Goal: Navigation & Orientation: Find specific page/section

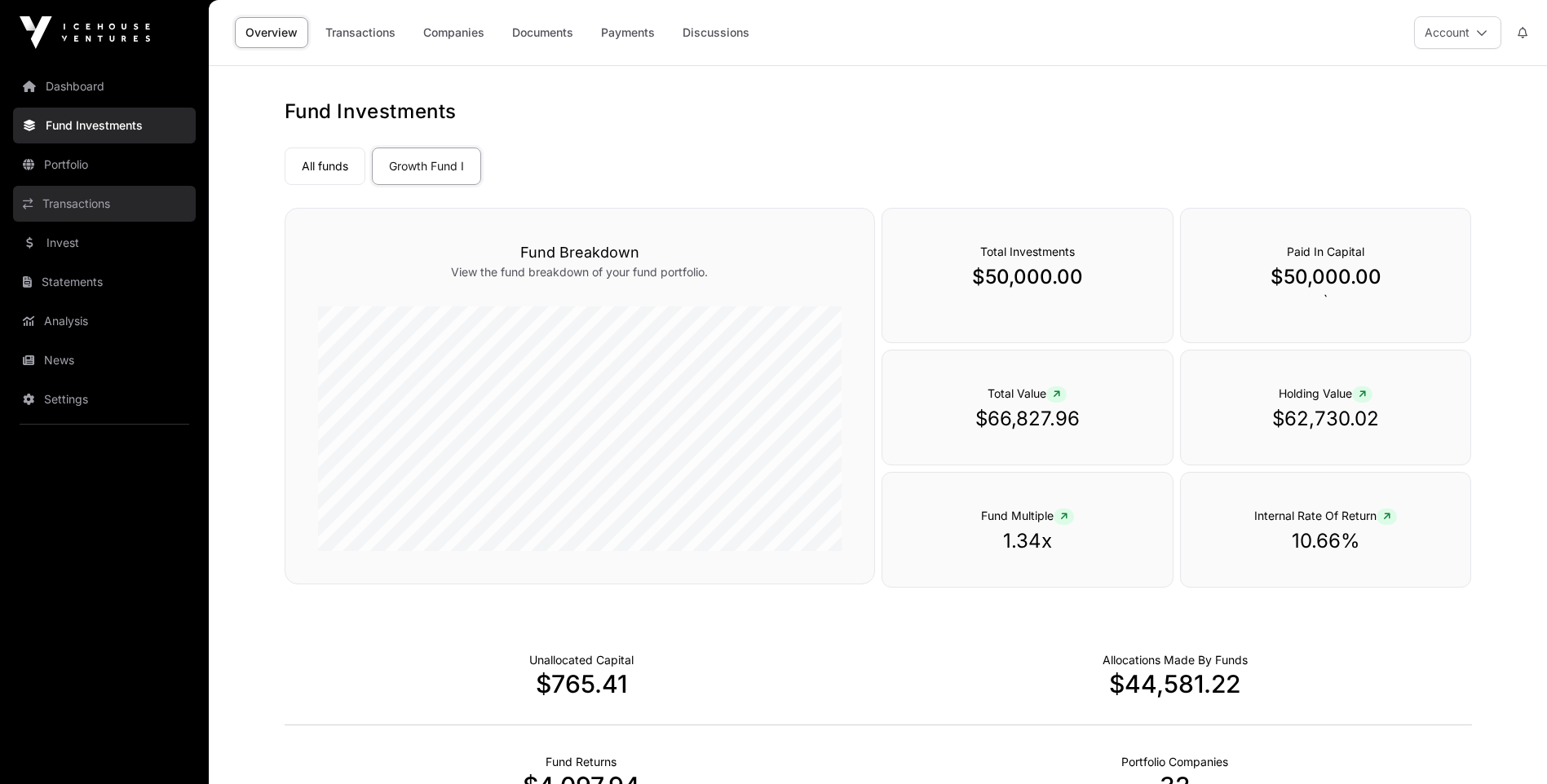
click at [97, 201] on link "Transactions" at bounding box center [105, 203] width 183 height 36
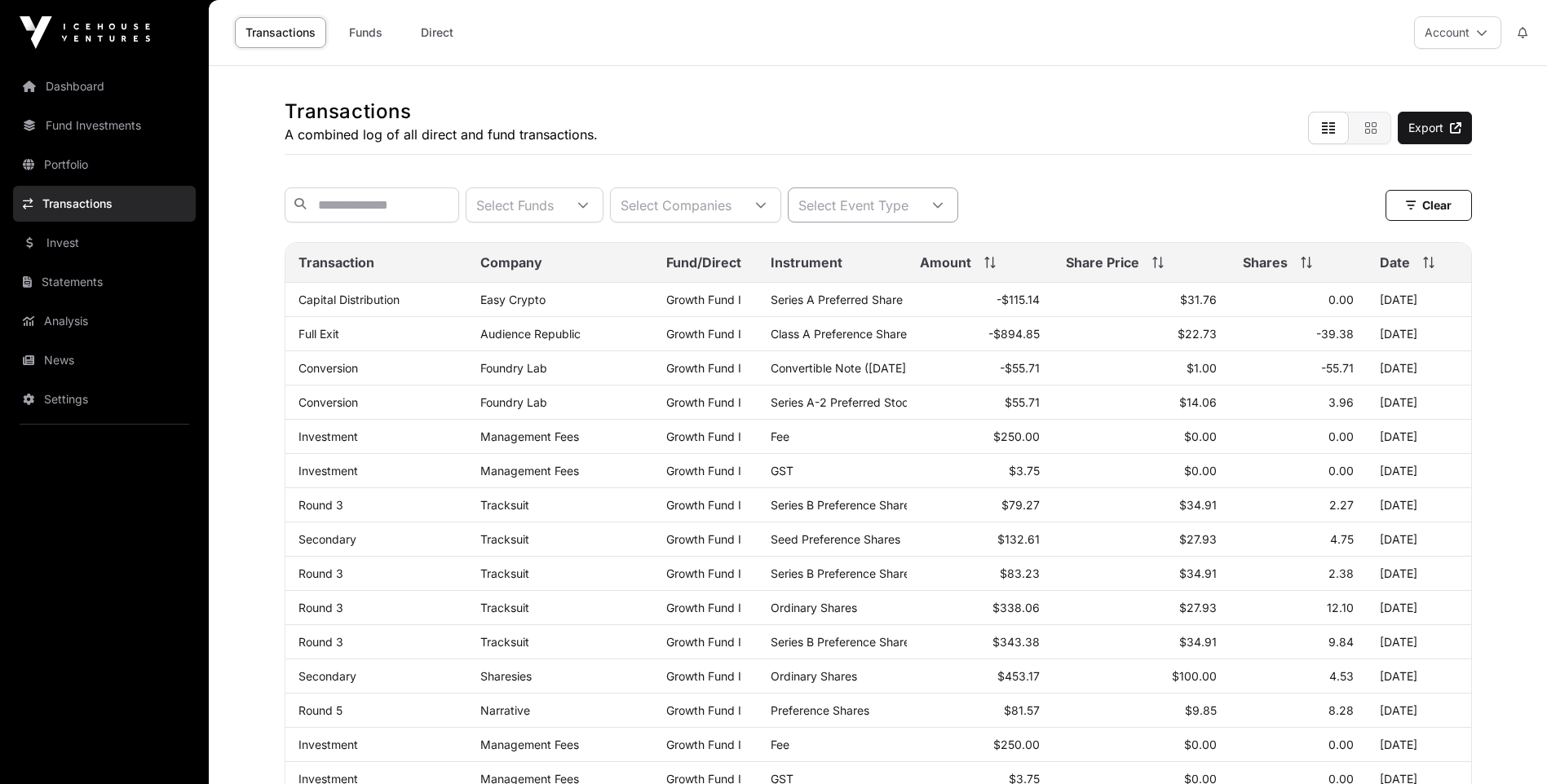
click at [918, 213] on div "Select Event Type" at bounding box center [853, 205] width 130 height 34
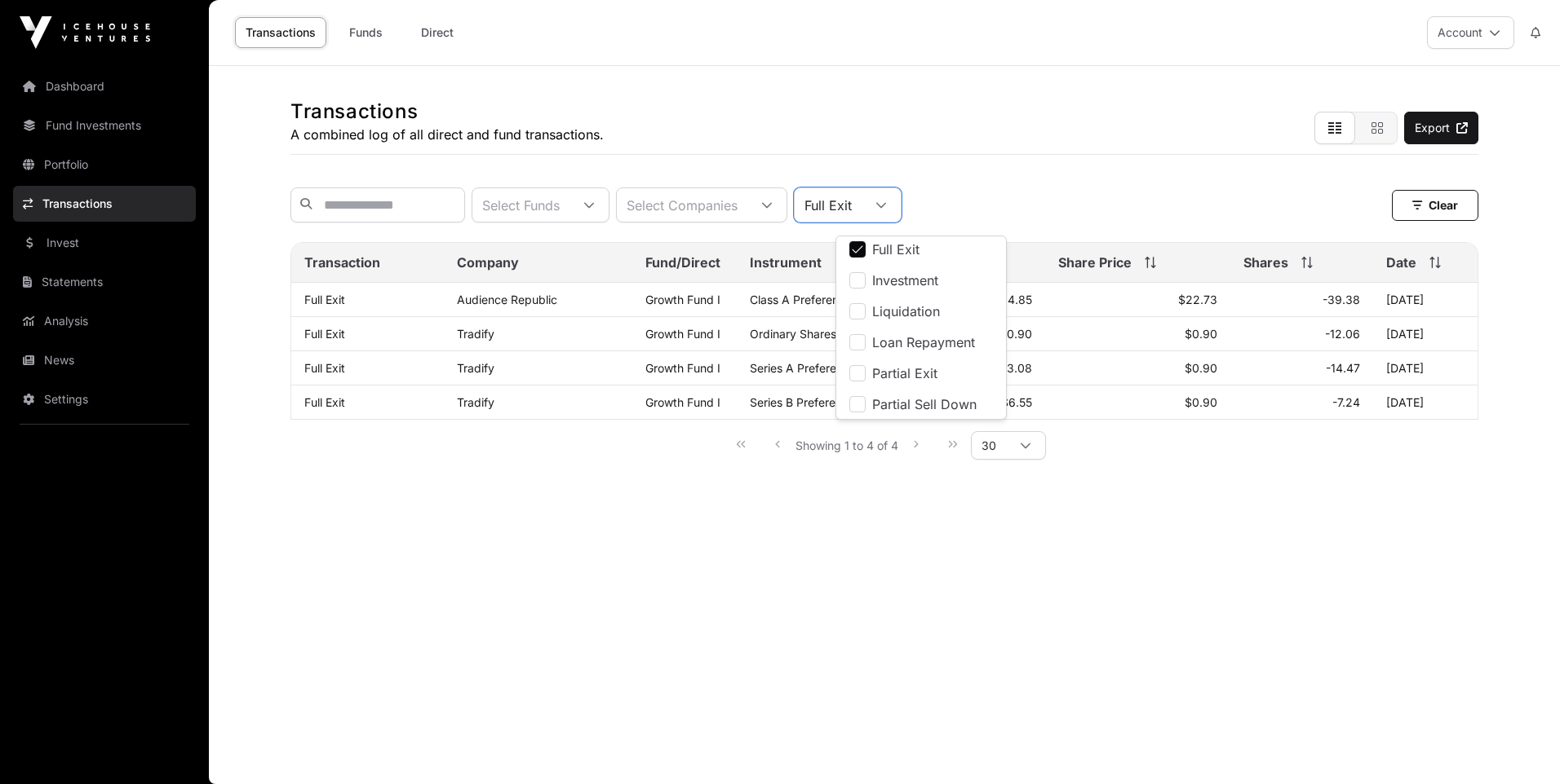
scroll to position [168, 0]
click at [869, 361] on li "Partial Sell Down" at bounding box center [921, 365] width 164 height 30
click at [954, 206] on div at bounding box center [933, 205] width 39 height 34
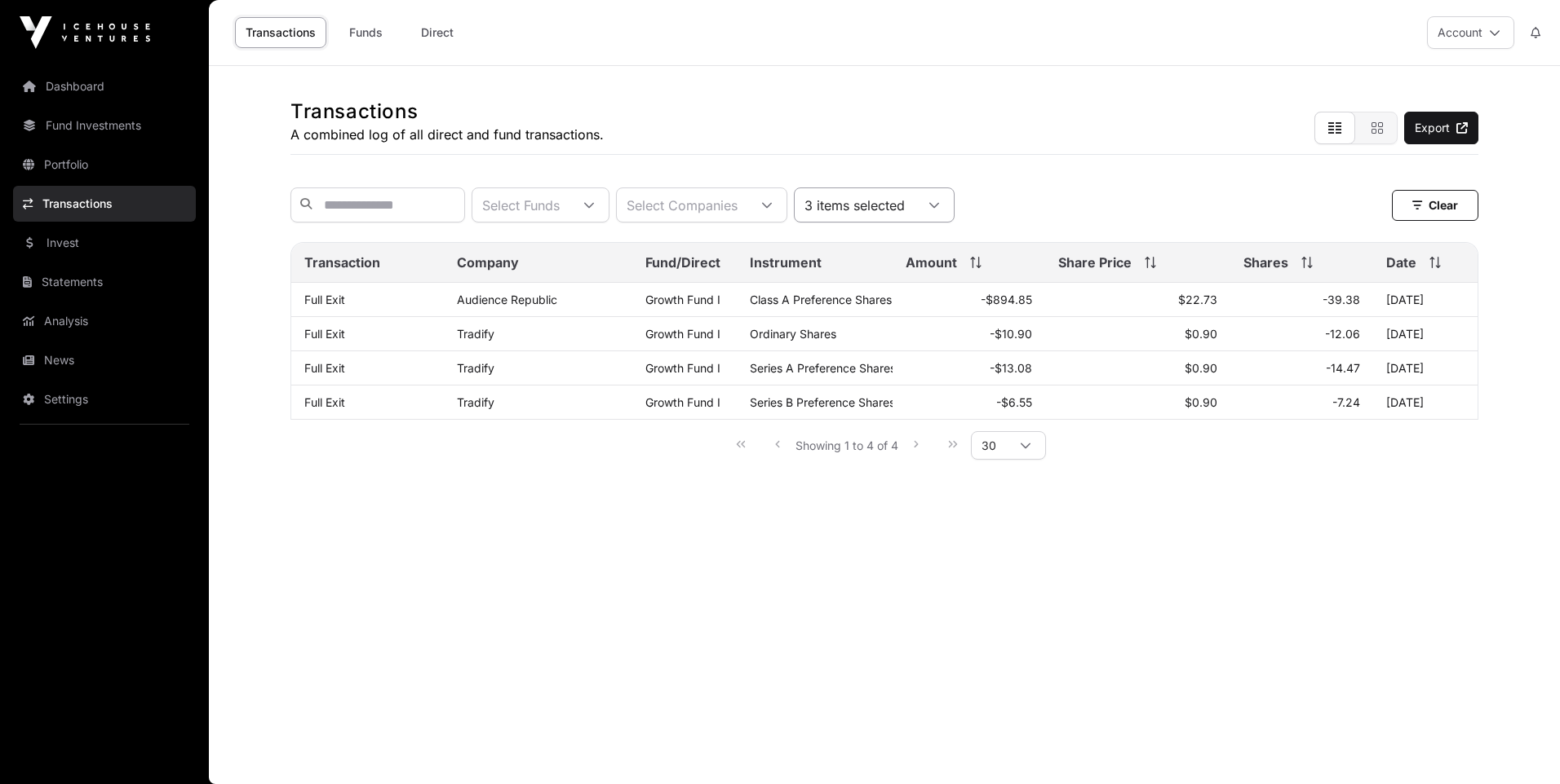
click at [910, 212] on div "3 items selected" at bounding box center [855, 205] width 120 height 34
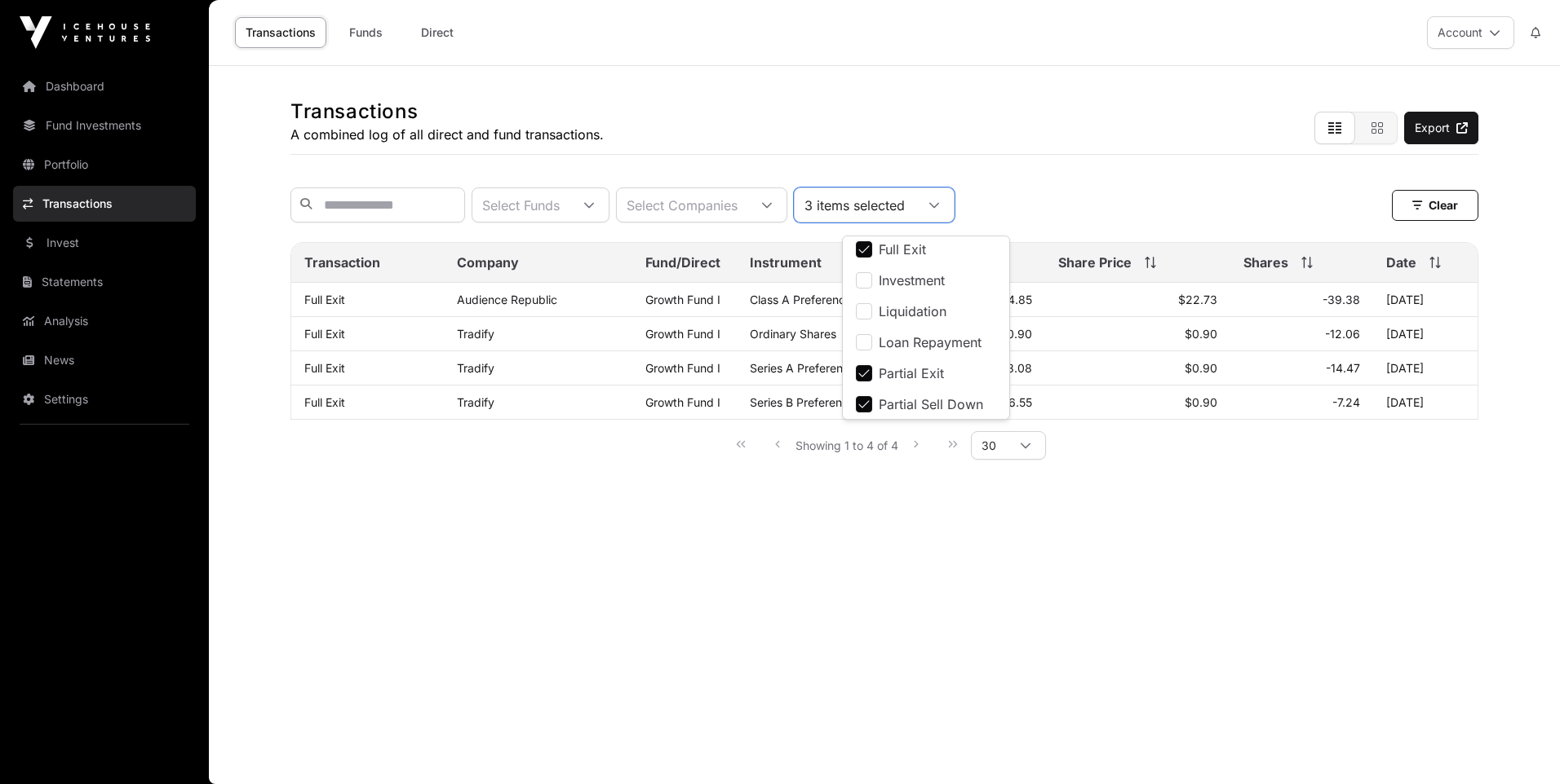
scroll to position [127, 0]
click at [898, 309] on span "Liquidation" at bounding box center [912, 314] width 67 height 13
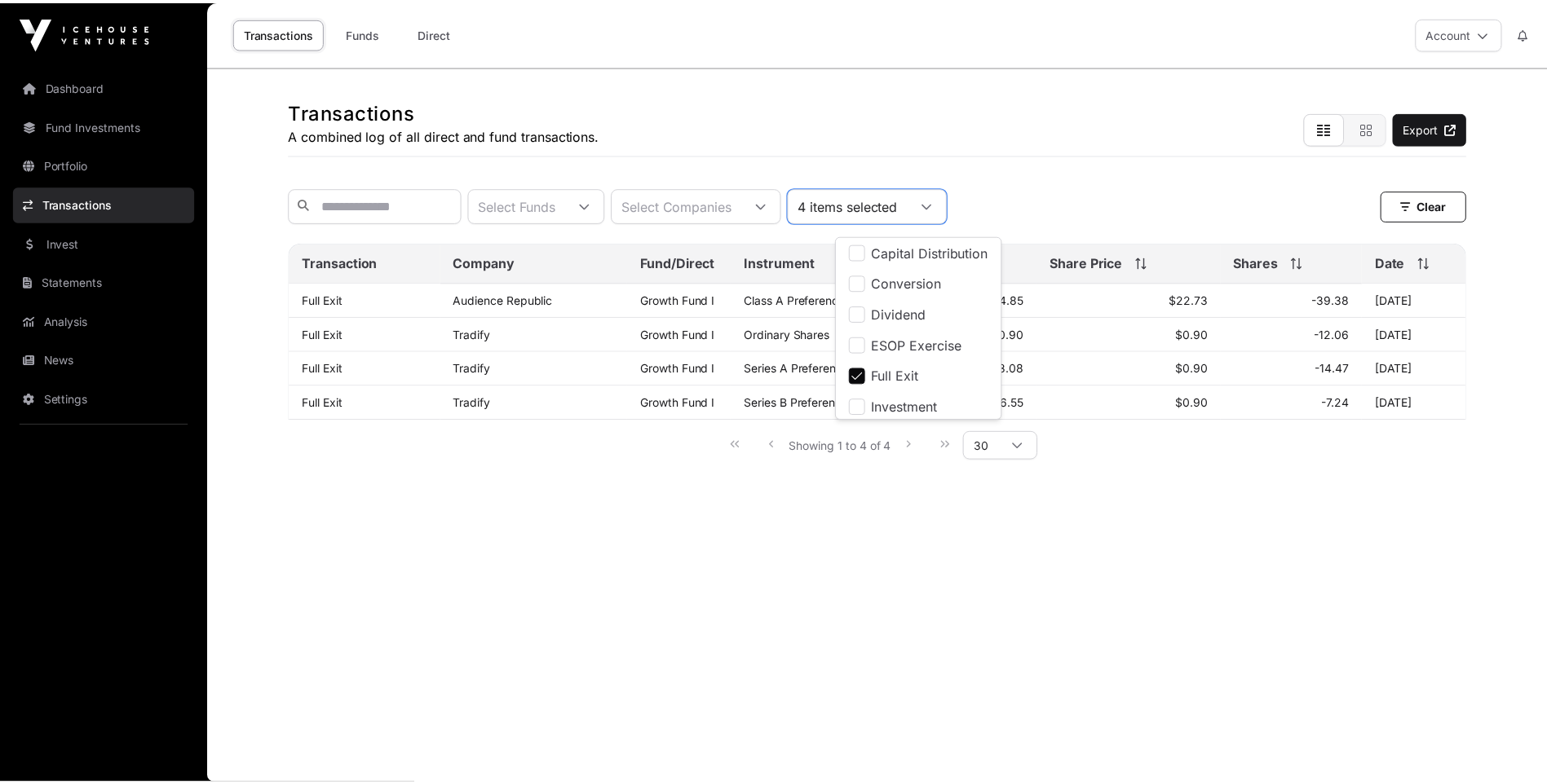
scroll to position [0, 0]
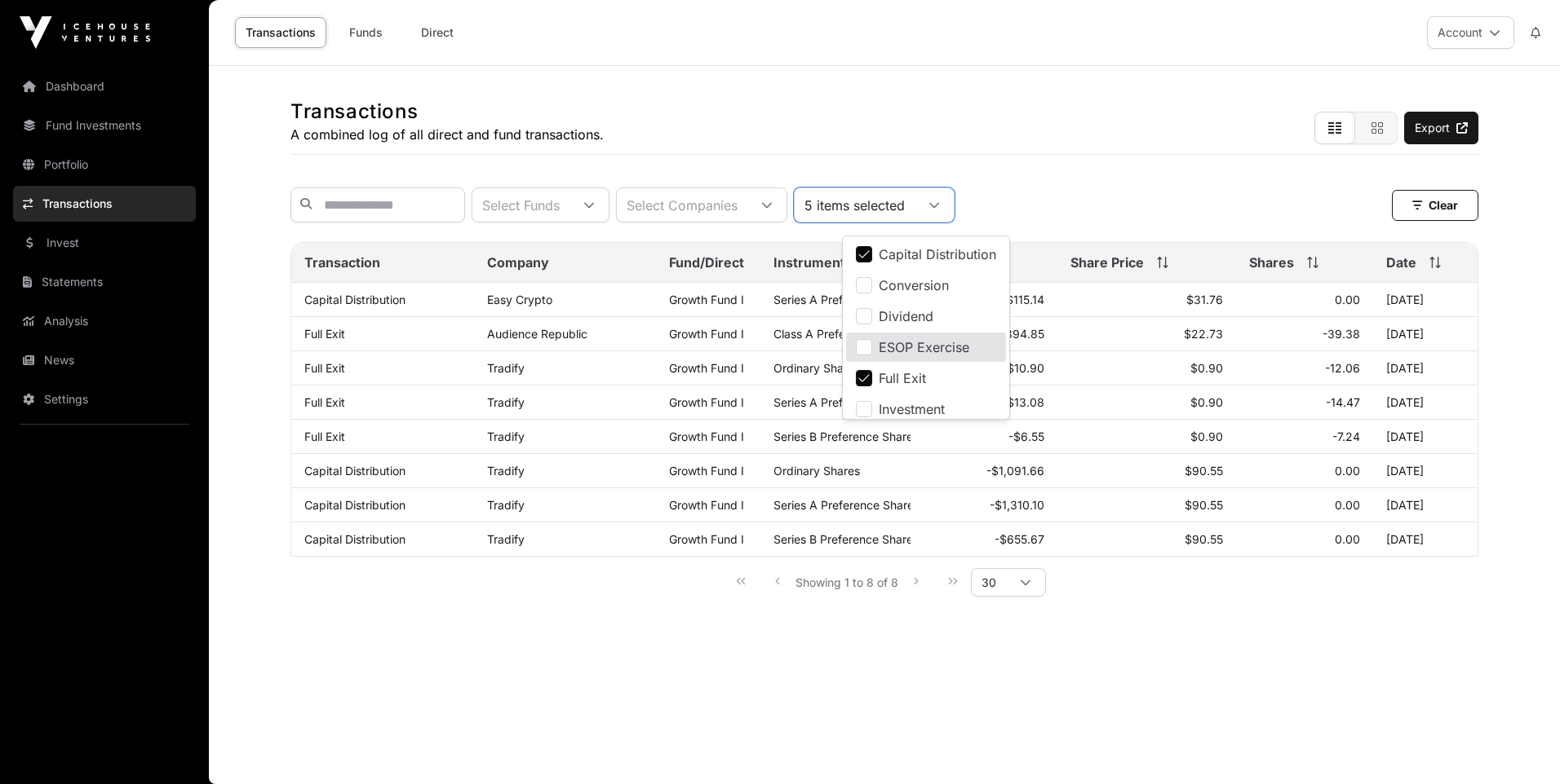
click at [562, 652] on main "Transactions A combined log of all direct and fund transactions. Export Select …" at bounding box center [884, 425] width 1351 height 719
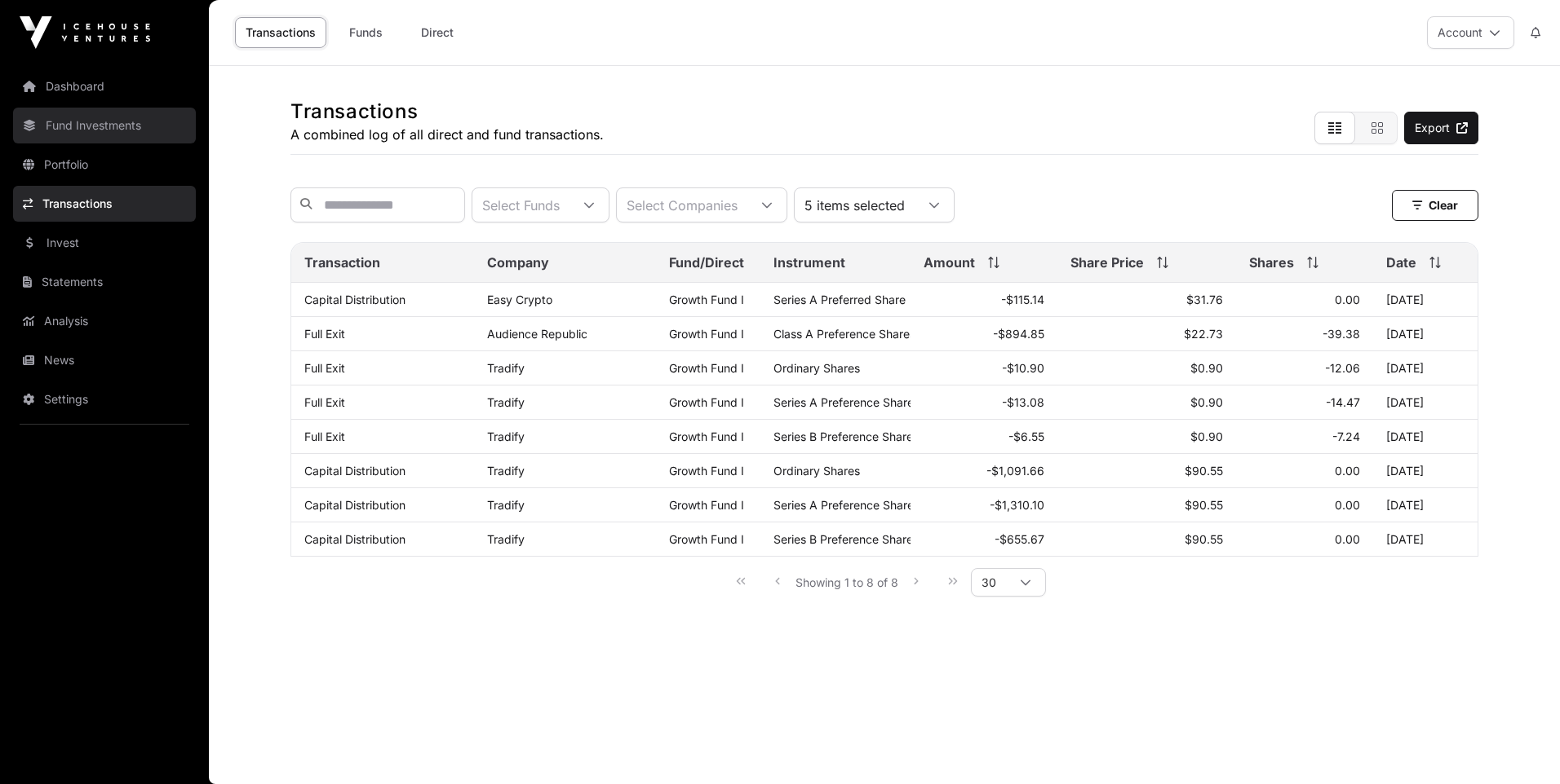
click at [88, 132] on link "Fund Investments" at bounding box center [105, 125] width 183 height 36
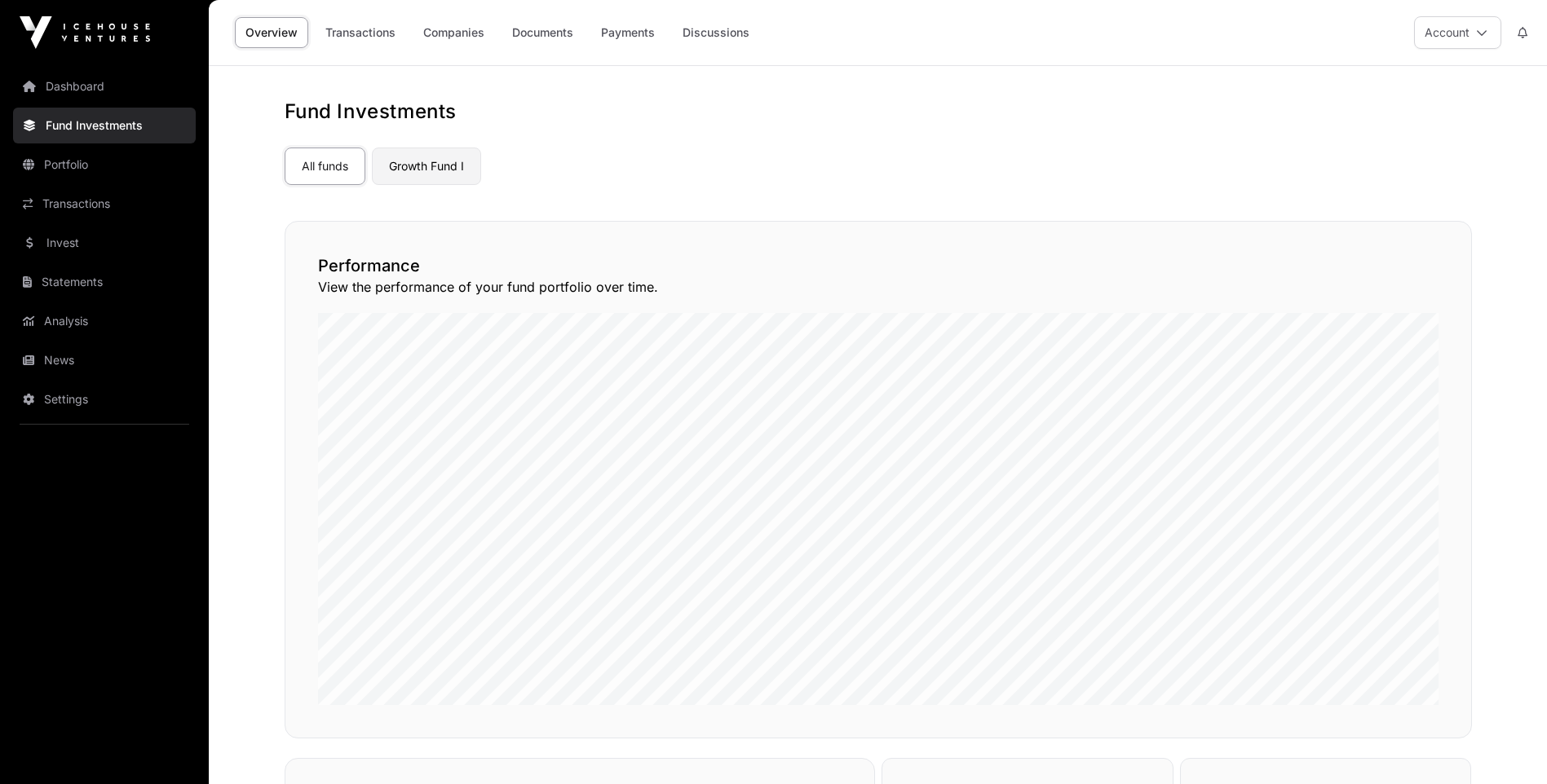
click at [373, 168] on link "Growth Fund I" at bounding box center [426, 165] width 110 height 38
click at [417, 172] on link "Growth Fund I" at bounding box center [426, 165] width 110 height 38
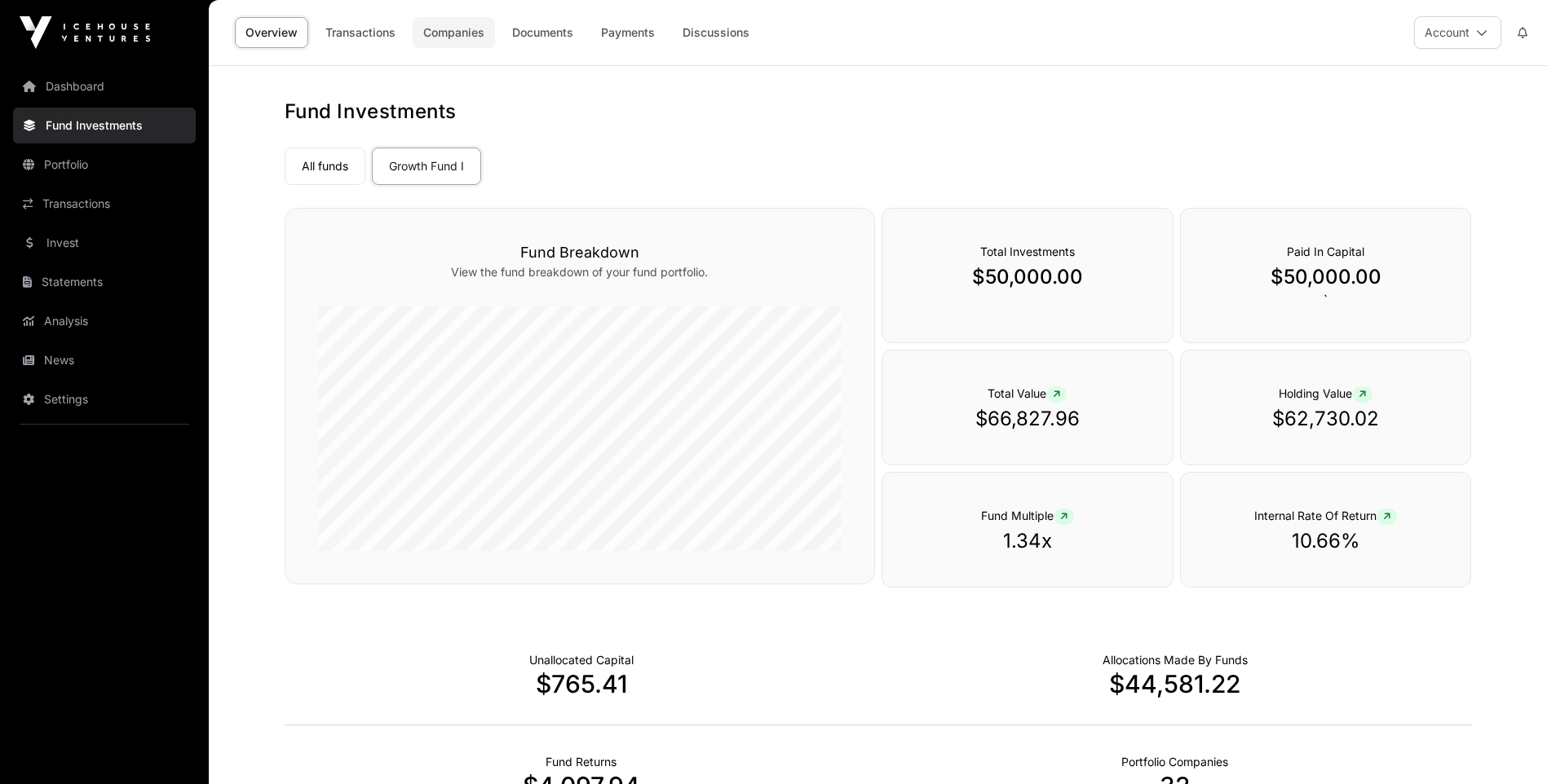
click at [446, 33] on link "Companies" at bounding box center [454, 33] width 83 height 31
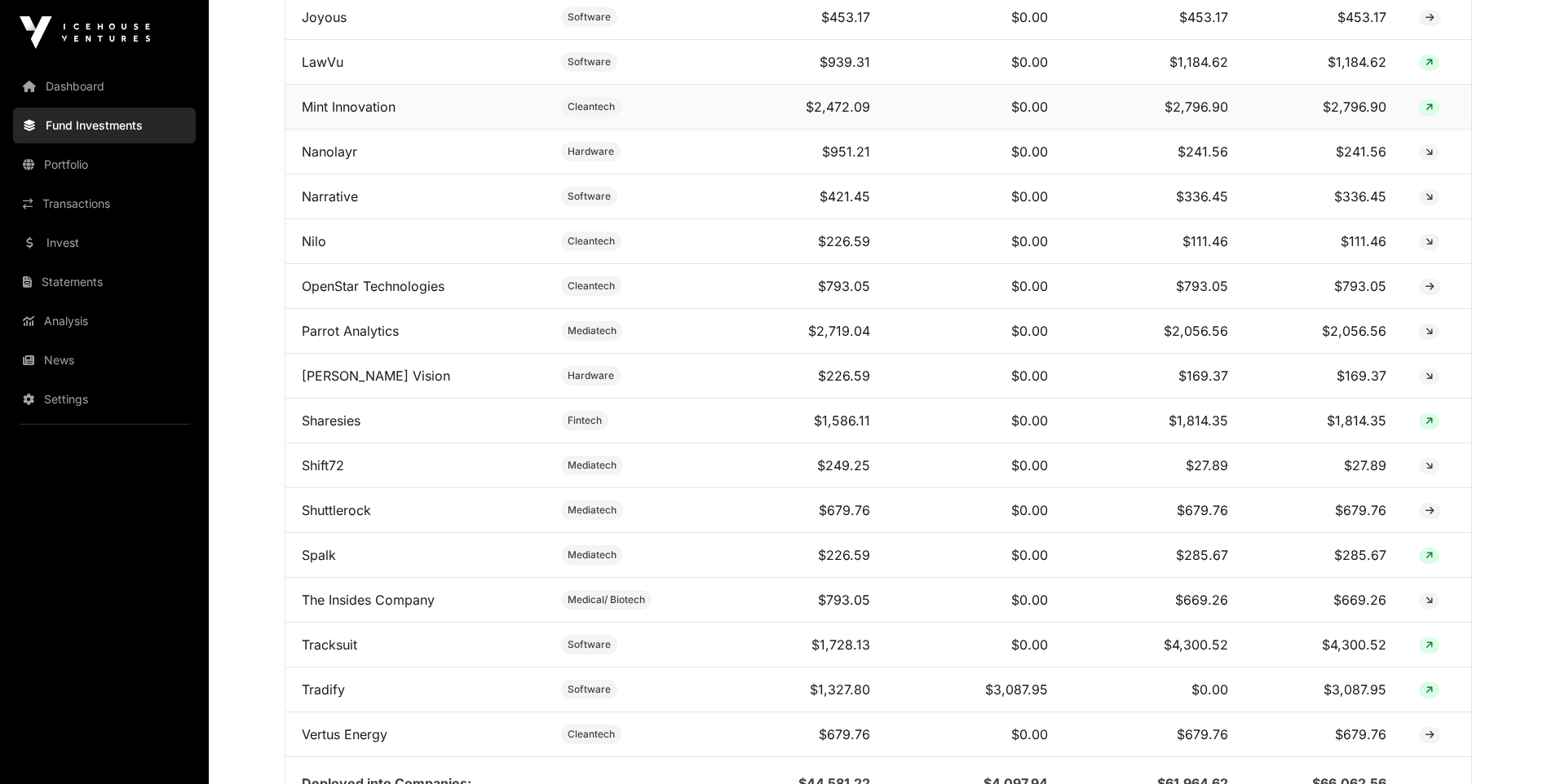
scroll to position [1223, 0]
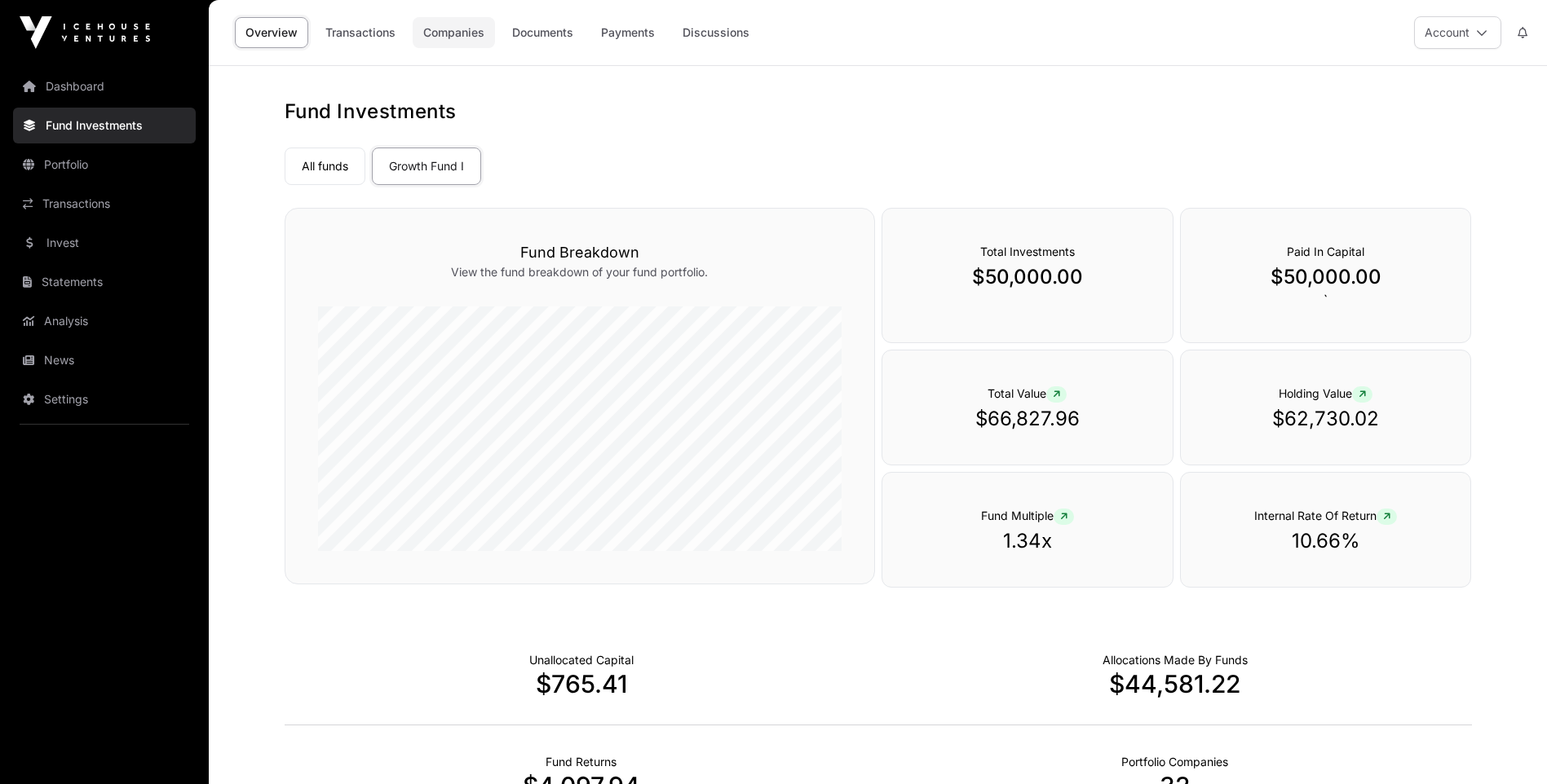
click at [436, 37] on link "Companies" at bounding box center [454, 33] width 83 height 31
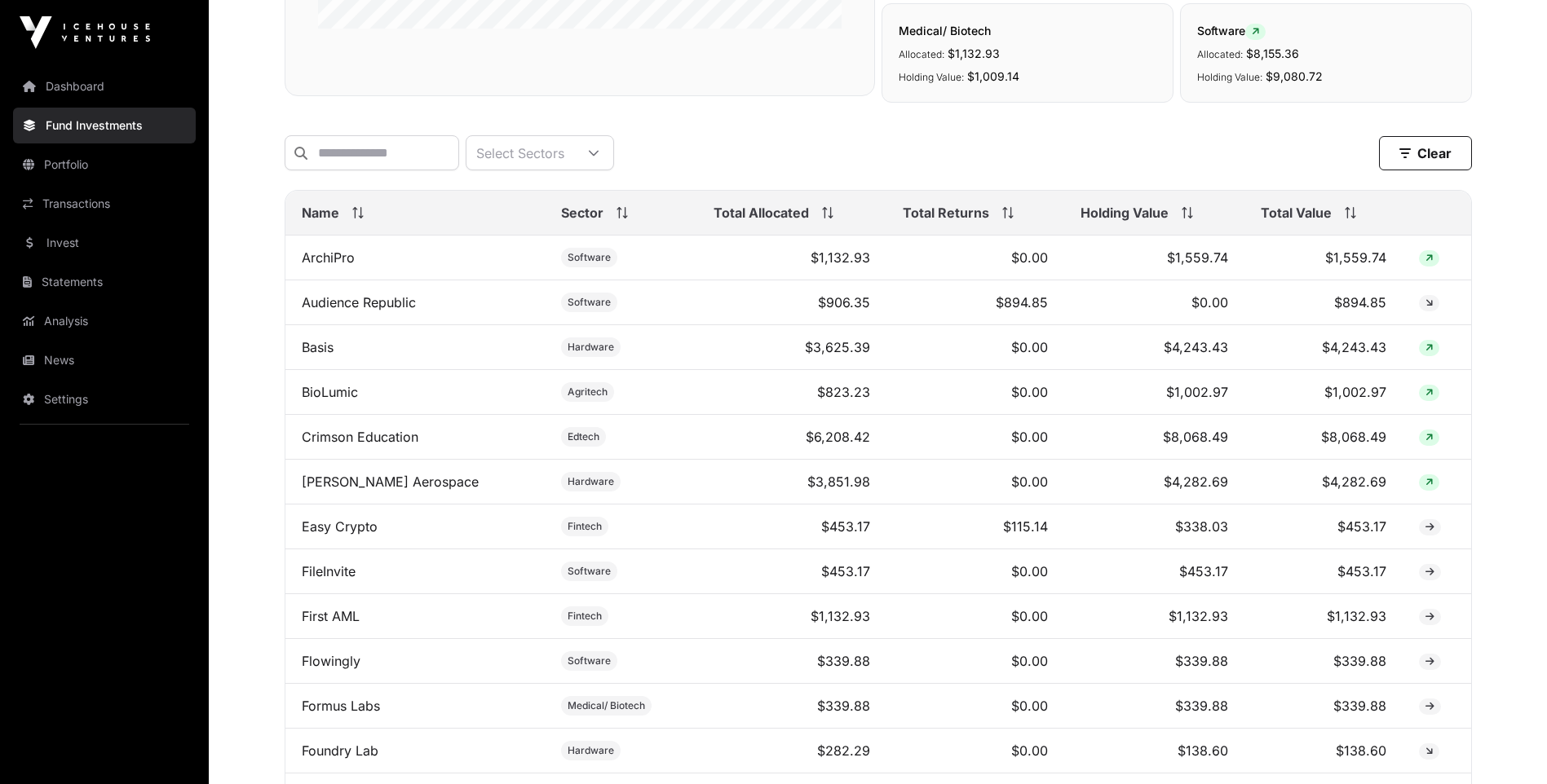
scroll to position [506, 0]
